Goal: Go to known website: Access a specific website the user already knows

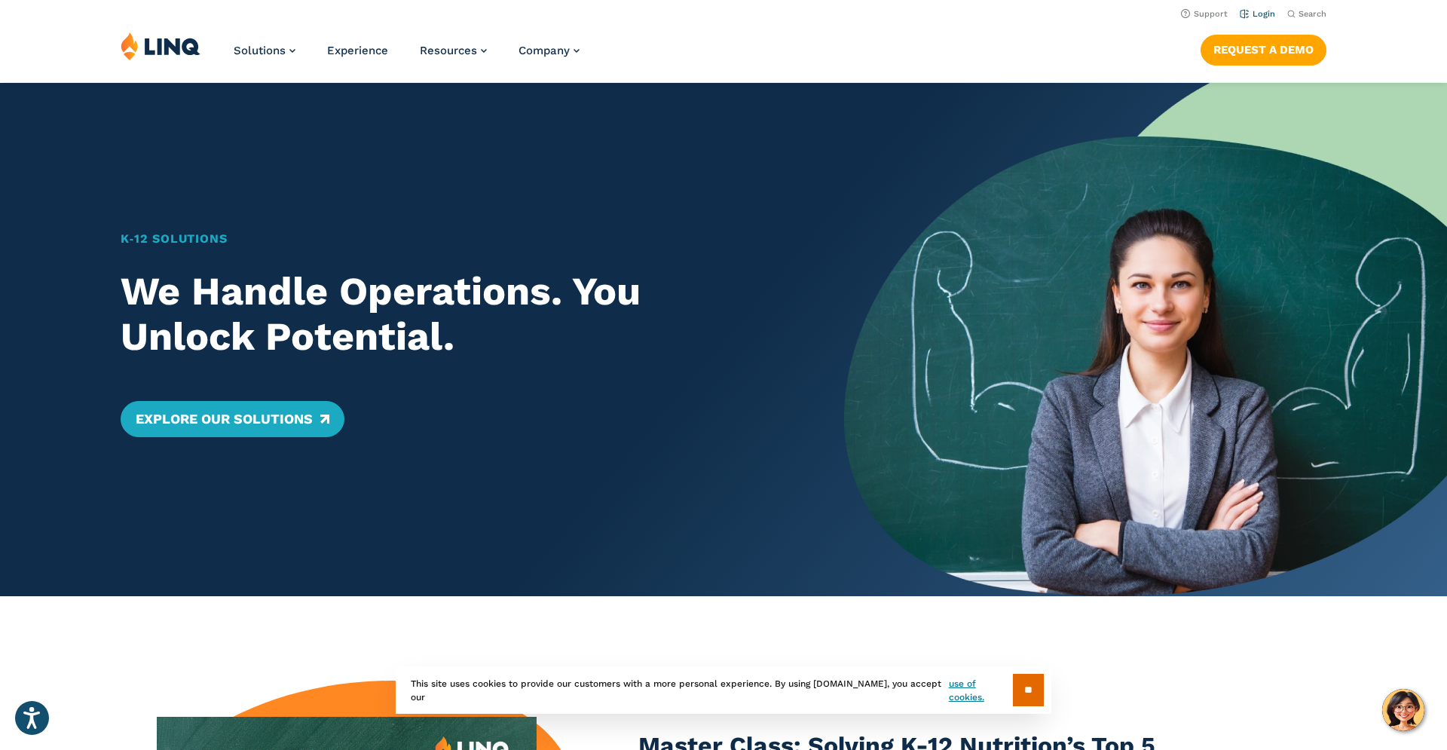
click at [1267, 14] on link "Login" at bounding box center [1257, 14] width 35 height 10
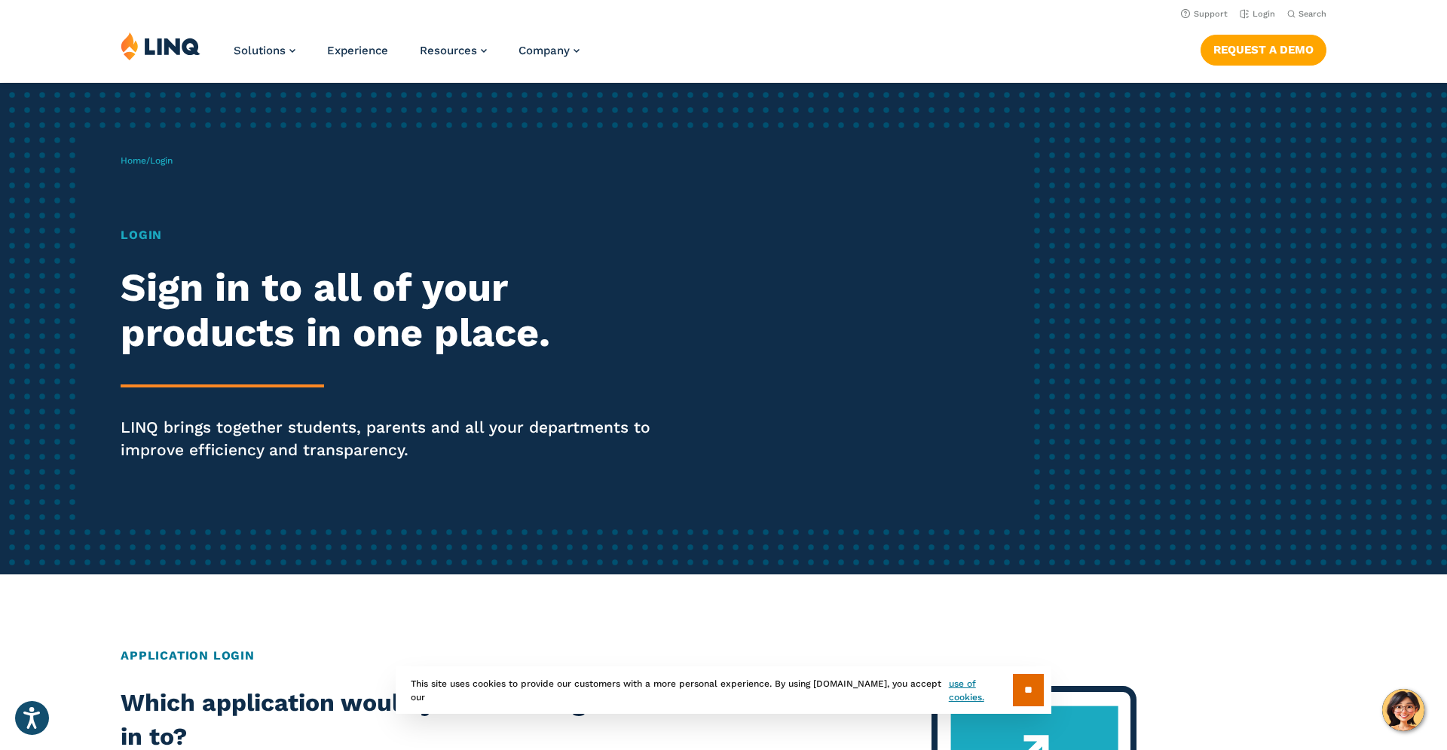
click at [128, 234] on h1 "Login" at bounding box center [400, 235] width 558 height 18
click at [1264, 20] on li "Login" at bounding box center [1257, 13] width 35 height 17
click at [1267, 15] on link "Login" at bounding box center [1257, 14] width 35 height 10
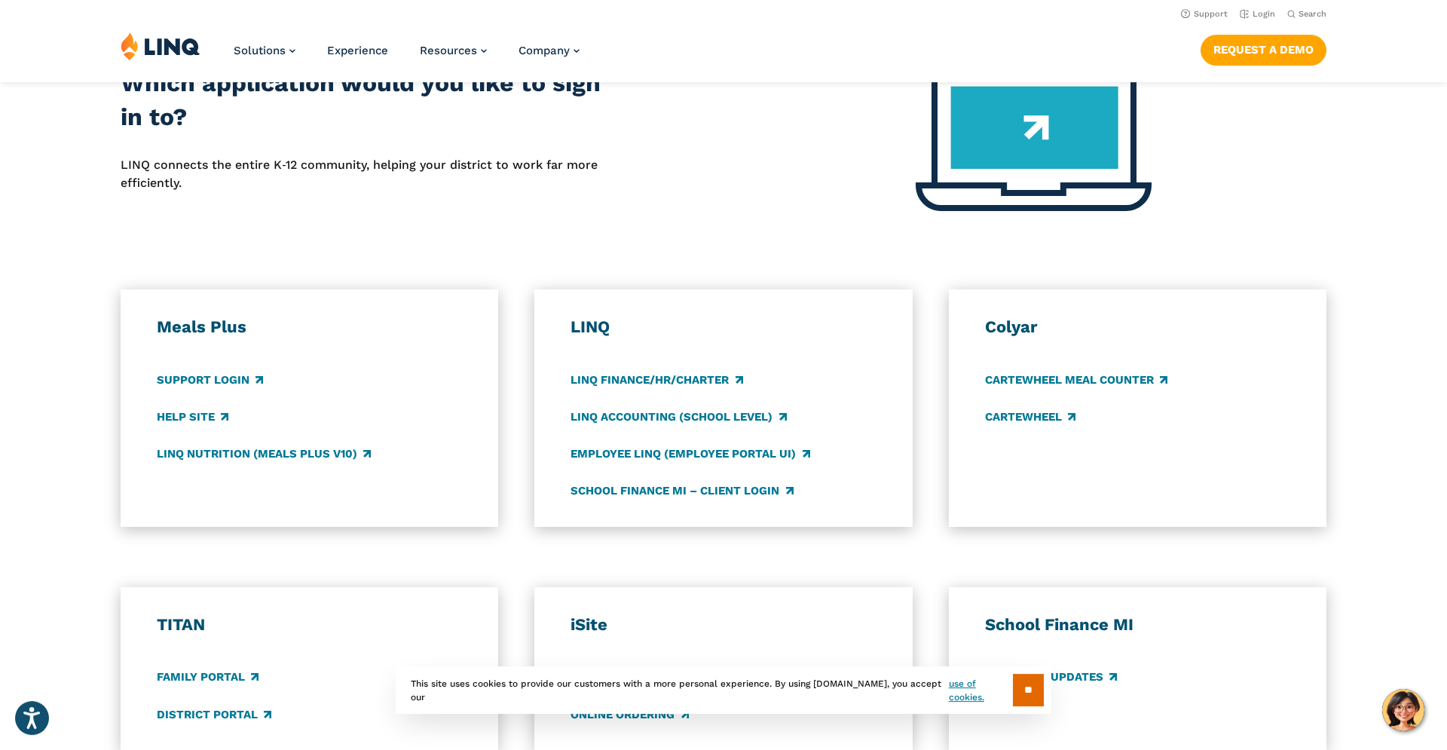
scroll to position [461, 0]
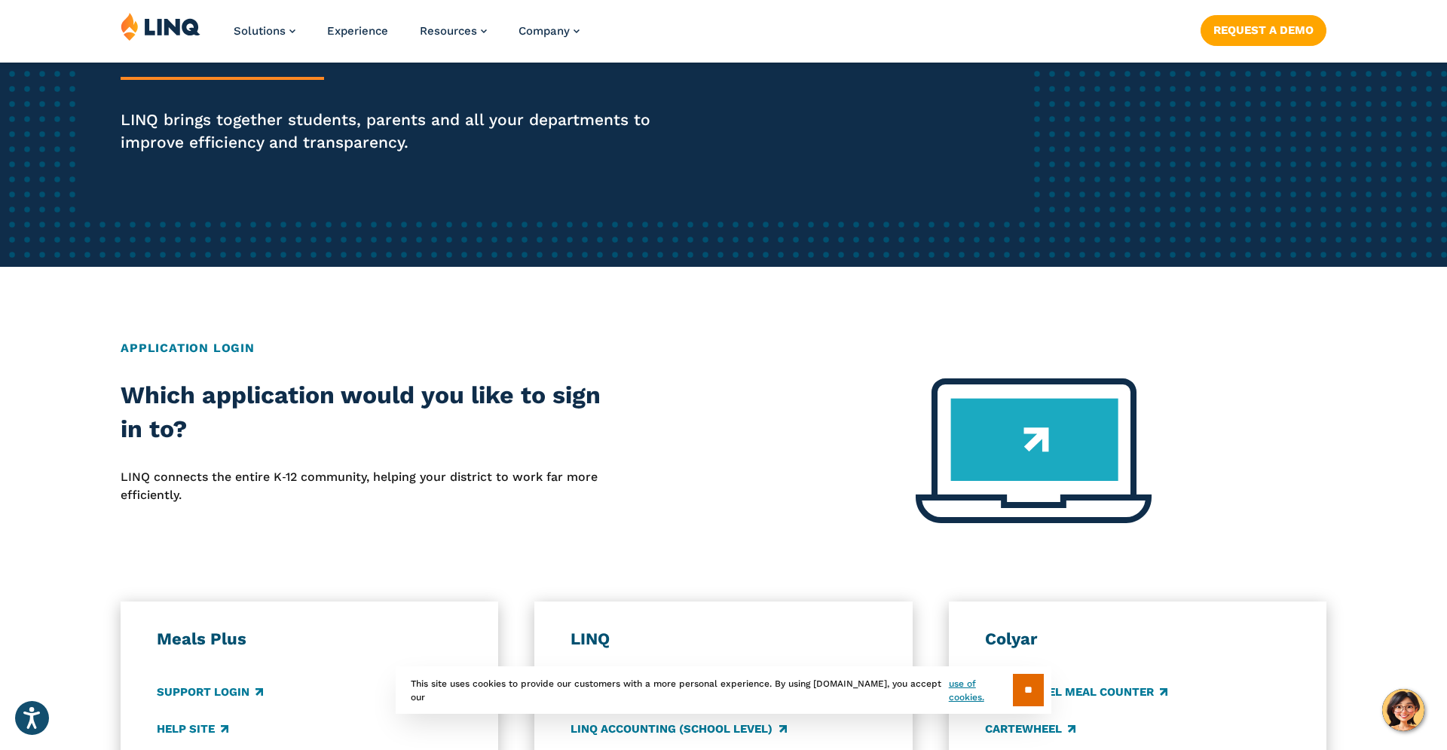
scroll to position [615, 0]
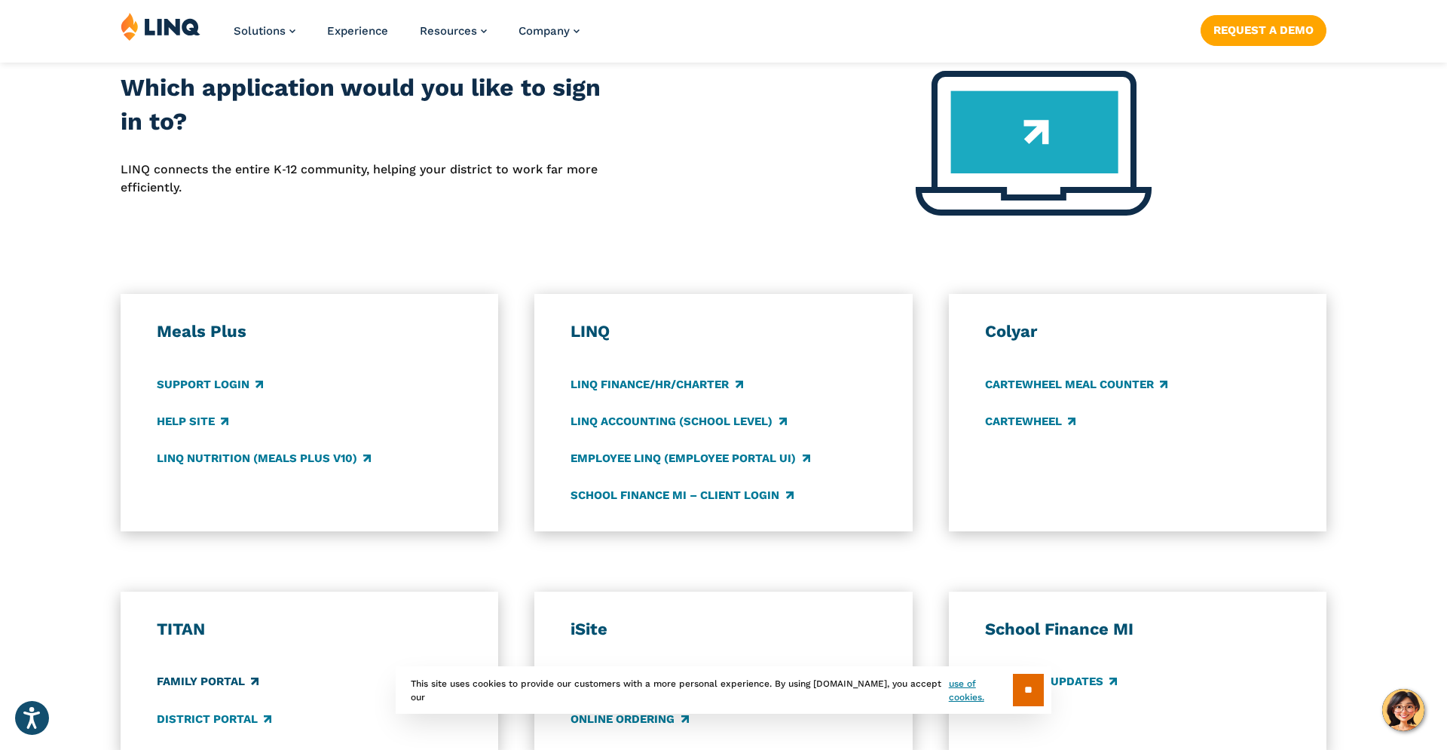
click at [204, 683] on link "Family Portal" at bounding box center [208, 682] width 102 height 17
